Goal: Information Seeking & Learning: Learn about a topic

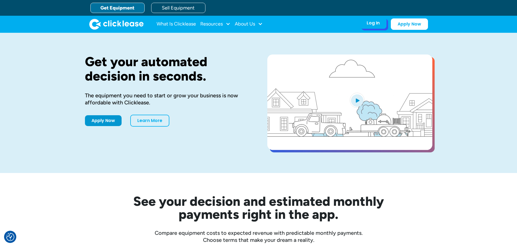
click at [380, 28] on div "Log In Account login I use Clicklease to get my equipment Partner Portal I offe…" at bounding box center [373, 22] width 27 height 11
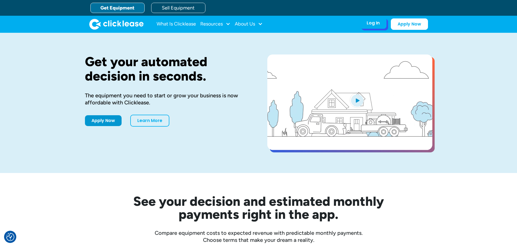
click at [380, 23] on div "Log In Account login I use Clicklease to get my equipment Partner Portal I offe…" at bounding box center [373, 22] width 27 height 11
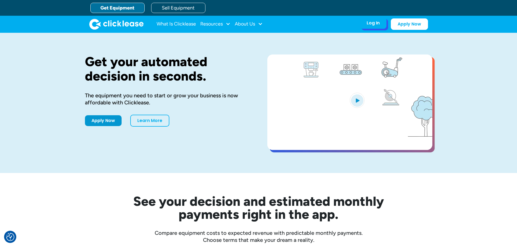
click at [371, 27] on div "Log In Account login I use Clicklease to get my equipment Partner Portal I offe…" at bounding box center [373, 22] width 27 height 11
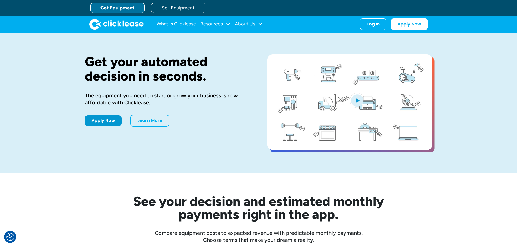
click at [119, 10] on link "Get Equipment" at bounding box center [117, 8] width 54 height 10
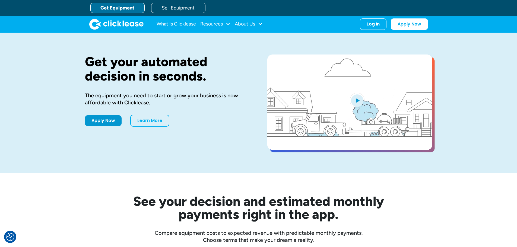
click at [375, 30] on div "Log In Account login I use Clicklease to get my equipment Partner Portal I offe…" at bounding box center [373, 23] width 27 height 11
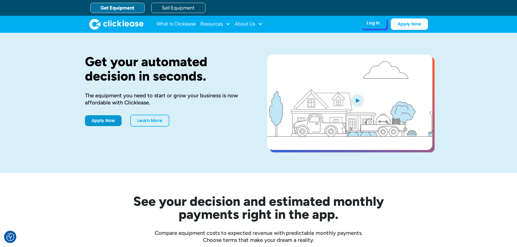
click at [376, 27] on div "Log In Account login I use Clicklease to get my equipment Partner Portal I offe…" at bounding box center [373, 22] width 27 height 11
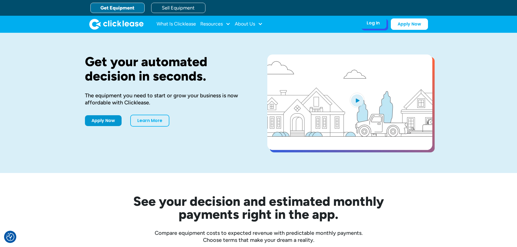
click at [376, 24] on div "Log In" at bounding box center [373, 22] width 13 height 5
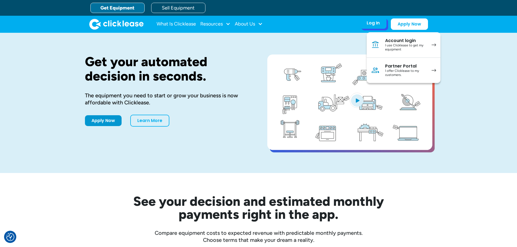
click at [419, 45] on div "I use Clicklease to get my equipment" at bounding box center [405, 47] width 41 height 8
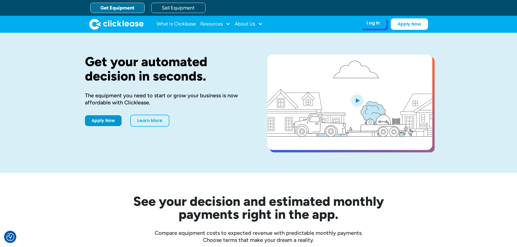
click at [371, 27] on div "Log In Account login I use Clicklease to get my equipment Partner Portal I offe…" at bounding box center [373, 22] width 27 height 11
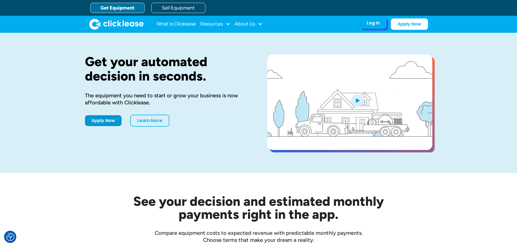
click at [374, 22] on div "Log In" at bounding box center [373, 22] width 13 height 5
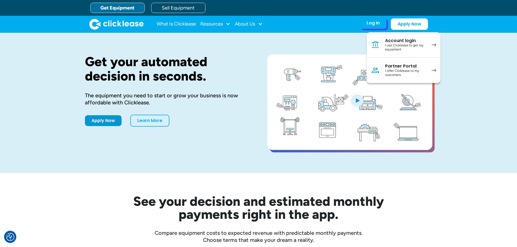
click at [383, 46] on link "Account login I use Clicklease to get my equipment" at bounding box center [404, 45] width 74 height 26
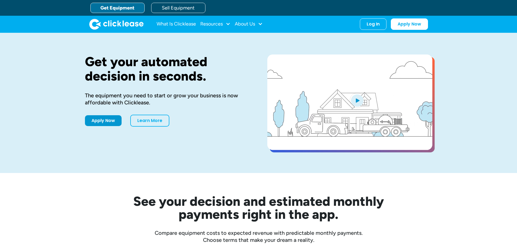
click at [124, 11] on link "Get Equipment" at bounding box center [117, 8] width 54 height 10
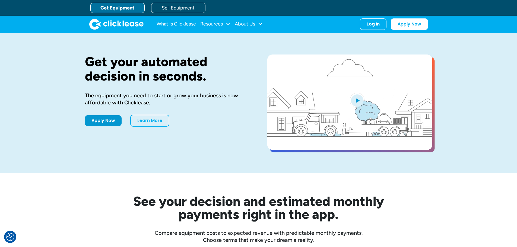
click at [110, 5] on link "Get Equipment" at bounding box center [117, 8] width 54 height 10
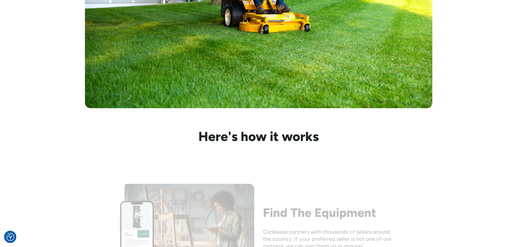
drag, startPoint x: 178, startPoint y: 43, endPoint x: 171, endPoint y: 78, distance: 35.6
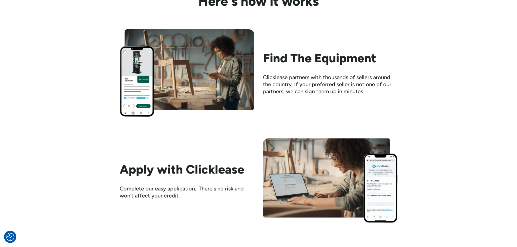
scroll to position [540, 0]
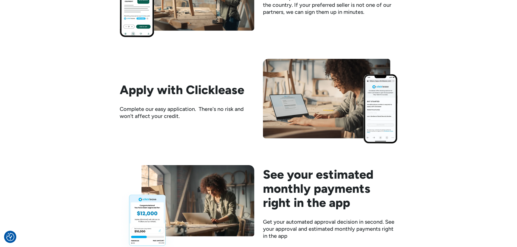
drag, startPoint x: 321, startPoint y: 66, endPoint x: 324, endPoint y: 91, distance: 25.5
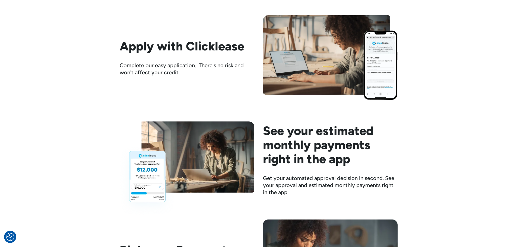
drag, startPoint x: 249, startPoint y: 117, endPoint x: 247, endPoint y: 119, distance: 3.0
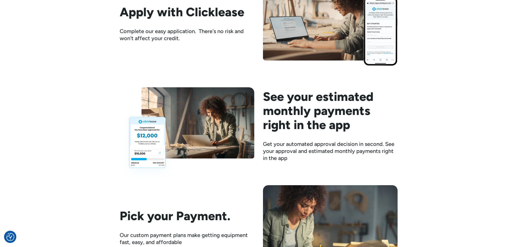
drag, startPoint x: 326, startPoint y: 122, endPoint x: 324, endPoint y: 135, distance: 13.1
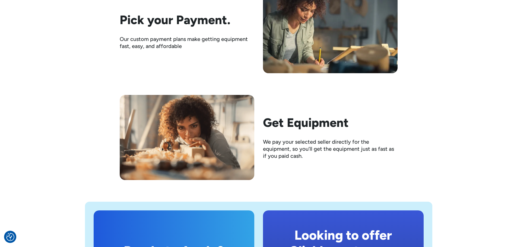
drag, startPoint x: 251, startPoint y: 86, endPoint x: 247, endPoint y: 110, distance: 24.2
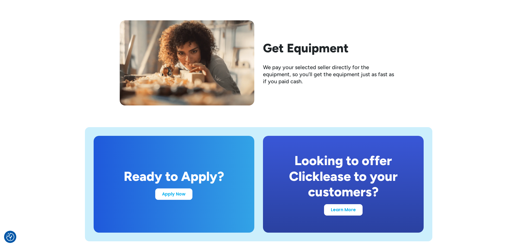
drag, startPoint x: 292, startPoint y: 135, endPoint x: 293, endPoint y: 141, distance: 5.5
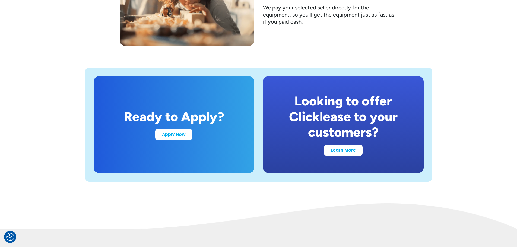
drag, startPoint x: 327, startPoint y: 91, endPoint x: 321, endPoint y: 119, distance: 28.4
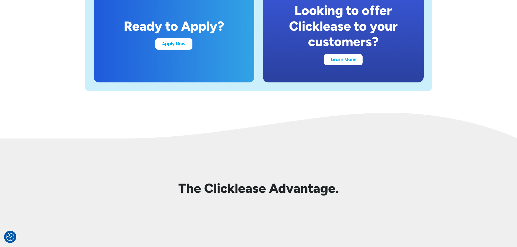
drag, startPoint x: 334, startPoint y: 52, endPoint x: 330, endPoint y: 82, distance: 30.4
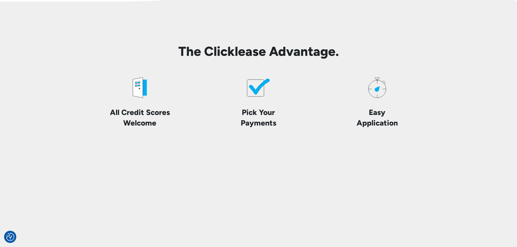
drag, startPoint x: 267, startPoint y: 82, endPoint x: 265, endPoint y: 113, distance: 31.8
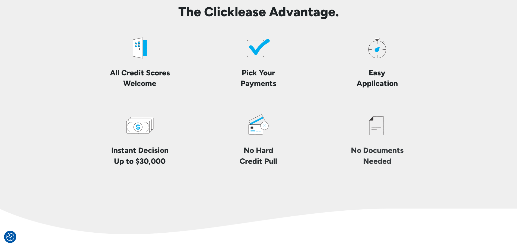
drag, startPoint x: 283, startPoint y: 68, endPoint x: 281, endPoint y: 92, distance: 24.6
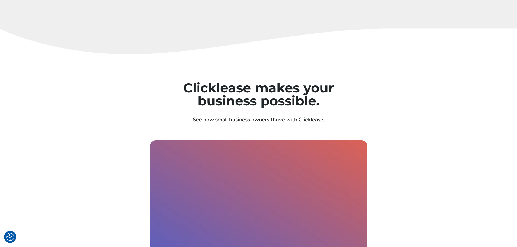
drag, startPoint x: 286, startPoint y: 65, endPoint x: 279, endPoint y: 108, distance: 44.3
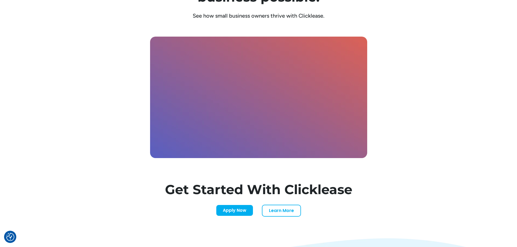
drag, startPoint x: 289, startPoint y: 66, endPoint x: 284, endPoint y: 96, distance: 30.3
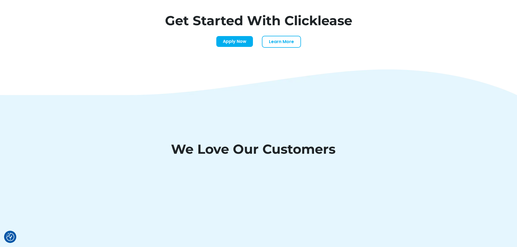
drag, startPoint x: 411, startPoint y: 67, endPoint x: 407, endPoint y: 118, distance: 50.9
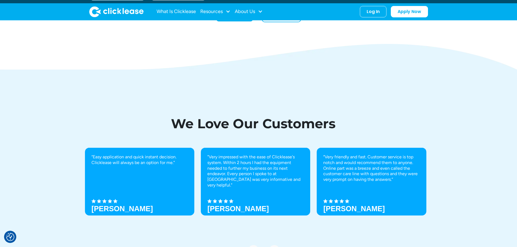
scroll to position [1703, 0]
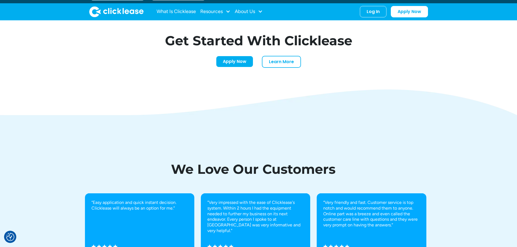
drag, startPoint x: 341, startPoint y: 91, endPoint x: 339, endPoint y: 61, distance: 29.9
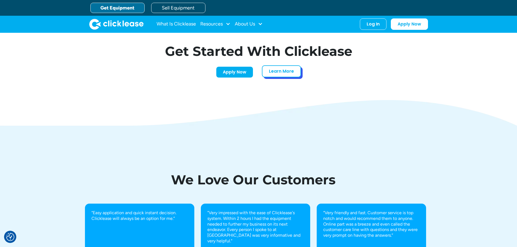
click at [298, 74] on link "Learn More" at bounding box center [281, 71] width 39 height 12
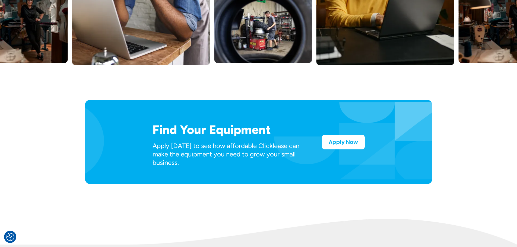
drag, startPoint x: 251, startPoint y: 31, endPoint x: 252, endPoint y: 79, distance: 48.1
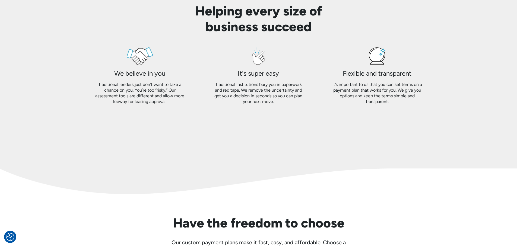
drag, startPoint x: 271, startPoint y: 73, endPoint x: 271, endPoint y: 112, distance: 39.4
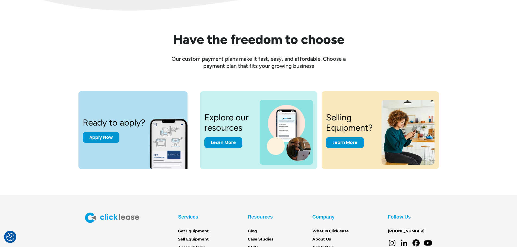
drag, startPoint x: 299, startPoint y: 37, endPoint x: 290, endPoint y: 84, distance: 47.3
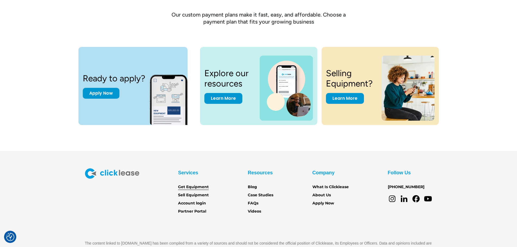
click at [201, 186] on link "Get Equipment" at bounding box center [193, 187] width 31 height 6
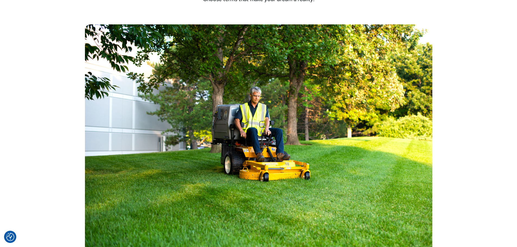
drag, startPoint x: 214, startPoint y: 75, endPoint x: 211, endPoint y: 102, distance: 26.8
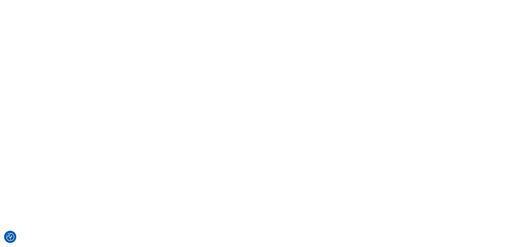
drag, startPoint x: 235, startPoint y: 55, endPoint x: 227, endPoint y: 112, distance: 57.3
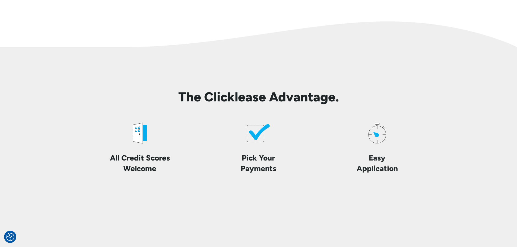
drag, startPoint x: 232, startPoint y: 111, endPoint x: 232, endPoint y: 116, distance: 4.6
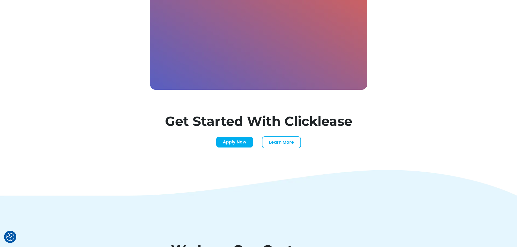
drag, startPoint x: 242, startPoint y: 79, endPoint x: 234, endPoint y: 116, distance: 38.0
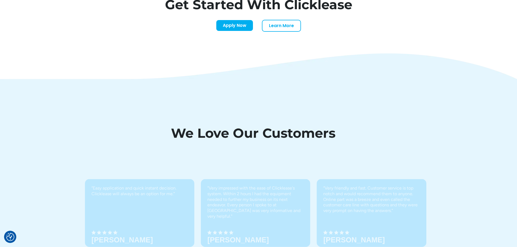
drag, startPoint x: 248, startPoint y: 96, endPoint x: 245, endPoint y: 136, distance: 40.3
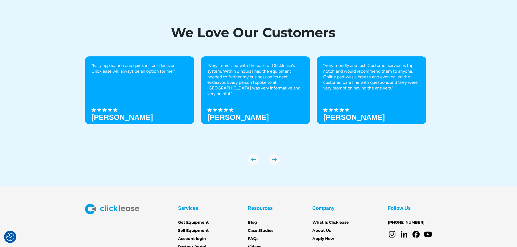
scroll to position [1916, 0]
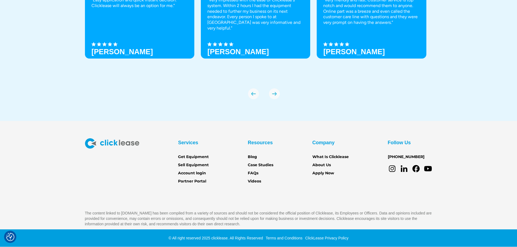
drag, startPoint x: 257, startPoint y: 88, endPoint x: 253, endPoint y: 132, distance: 43.6
drag, startPoint x: 248, startPoint y: 108, endPoint x: 240, endPoint y: 134, distance: 27.0
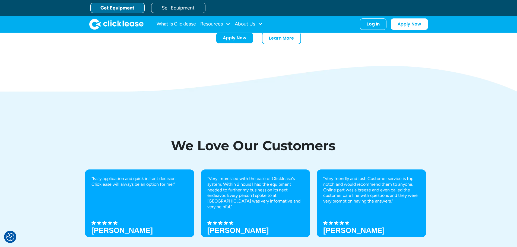
scroll to position [1679, 0]
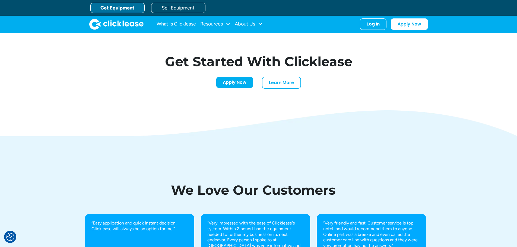
drag, startPoint x: 230, startPoint y: 134, endPoint x: 235, endPoint y: 115, distance: 19.6
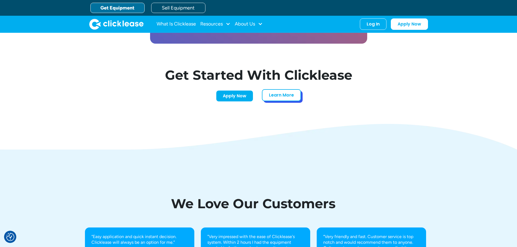
click at [290, 92] on link "Learn More" at bounding box center [281, 95] width 39 height 12
